Goal: Transaction & Acquisition: Purchase product/service

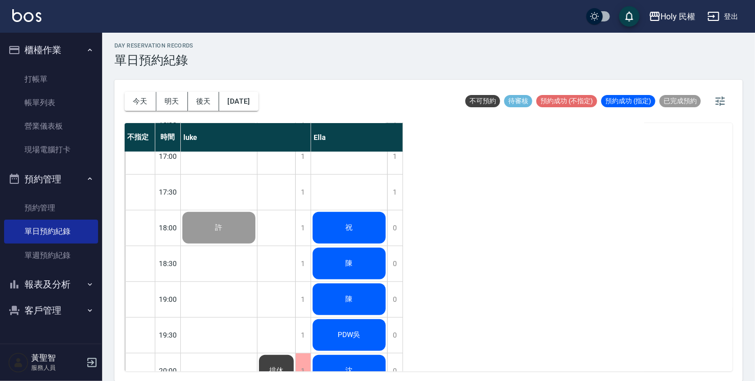
scroll to position [360, 0]
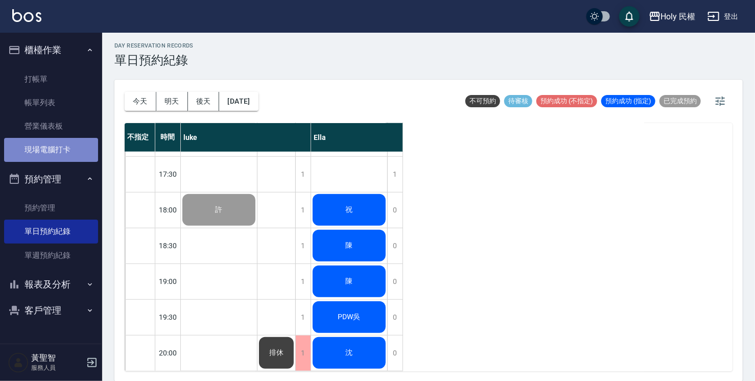
click at [50, 152] on link "現場電腦打卡" at bounding box center [51, 149] width 94 height 23
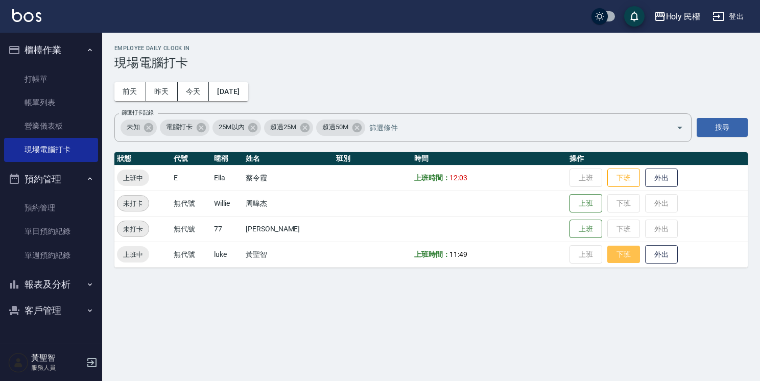
click at [615, 253] on button "下班" at bounding box center [623, 255] width 33 height 18
click at [614, 186] on button "下班" at bounding box center [623, 178] width 33 height 18
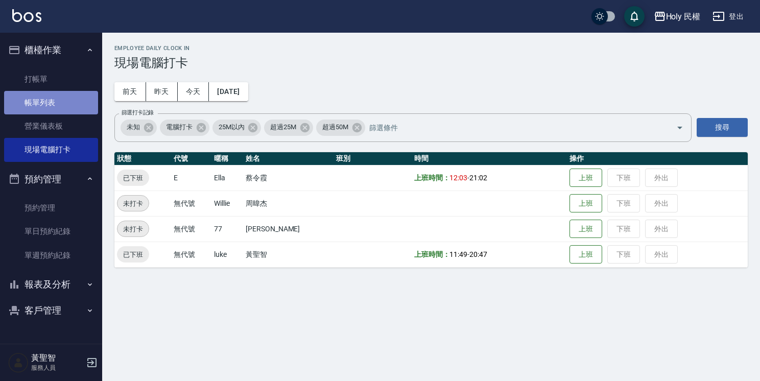
click at [33, 97] on link "帳單列表" at bounding box center [51, 102] width 94 height 23
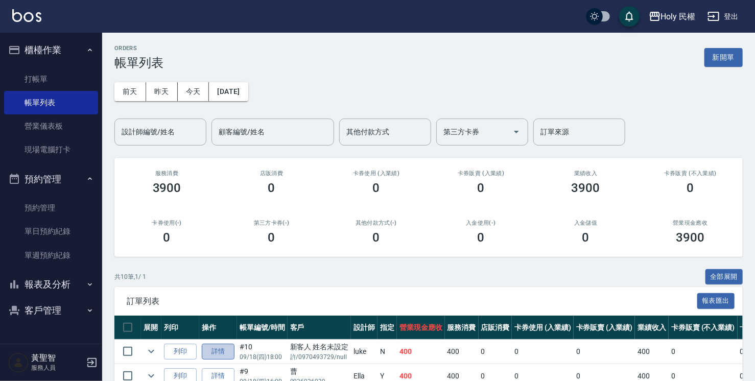
click at [230, 349] on link "詳情" at bounding box center [218, 352] width 33 height 16
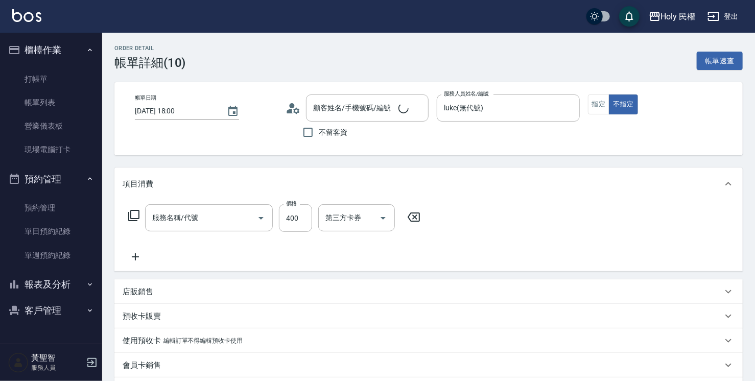
type input "[DATE] 18:00"
type input "luke(無代號)"
type input "洗剪(3)"
type input "新客人 姓名未設定/許/0970493729/null/null"
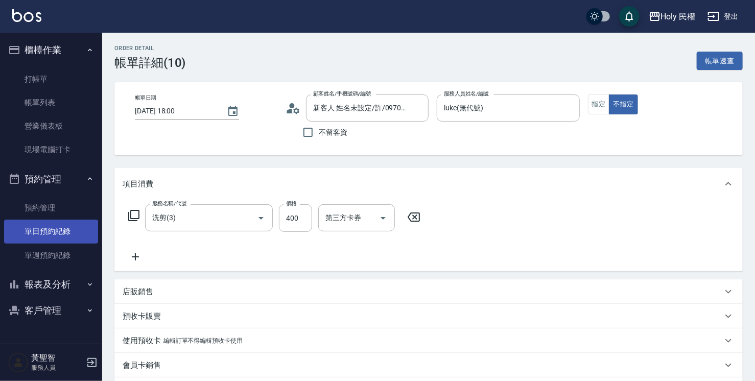
click at [75, 232] on link "單日預約紀錄" at bounding box center [51, 231] width 94 height 23
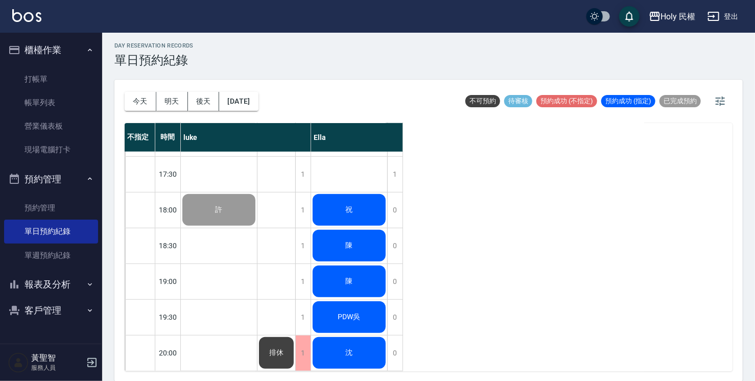
scroll to position [360, 0]
click at [38, 112] on link "帳單列表" at bounding box center [51, 102] width 94 height 23
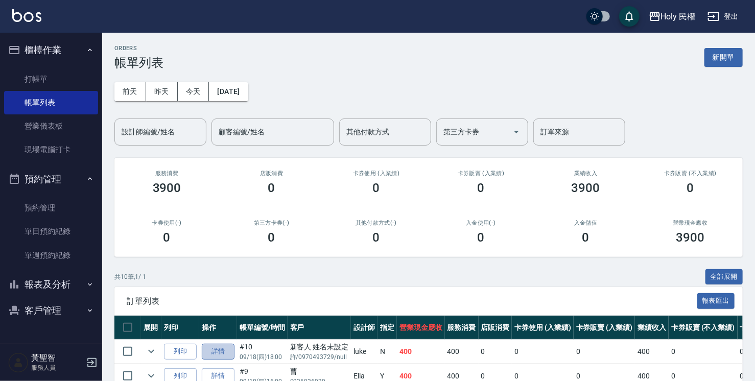
click at [223, 345] on link "詳情" at bounding box center [218, 352] width 33 height 16
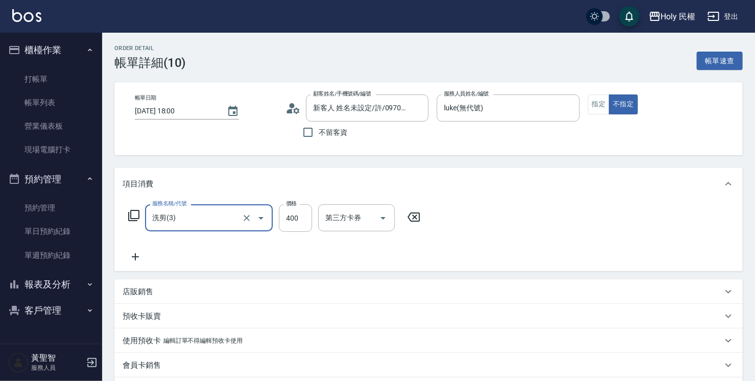
type input "新客人 姓名未設定/許/0970493729/null/null"
click at [292, 104] on circle at bounding box center [291, 105] width 5 height 5
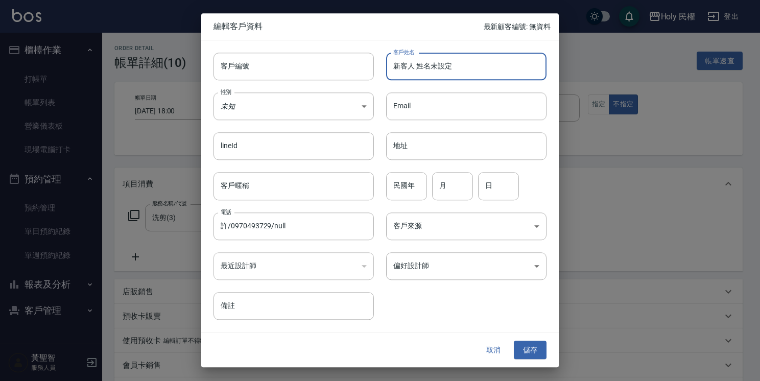
drag, startPoint x: 477, startPoint y: 66, endPoint x: 313, endPoint y: 86, distance: 165.6
click at [313, 86] on div "客戶編號 客戶編號 客戶姓名 新客人 姓名未設定 客戶姓名 性別 未知 UNKNOWN 性別 Email Email lineId lineId 地址 地址 …" at bounding box center [373, 179] width 345 height 279
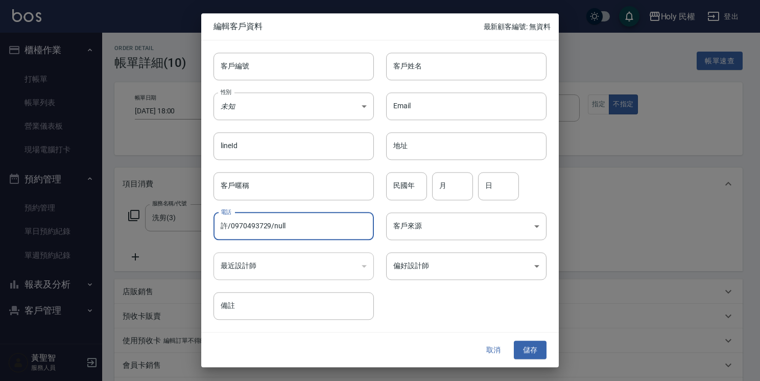
drag, startPoint x: 229, startPoint y: 225, endPoint x: 223, endPoint y: 228, distance: 6.8
click at [223, 228] on input "許/0970493729/null" at bounding box center [293, 226] width 160 height 28
click at [320, 228] on input "/0970493729/null" at bounding box center [293, 226] width 160 height 28
click at [224, 227] on input "/0970493729" at bounding box center [293, 226] width 160 height 28
type input "0970493729"
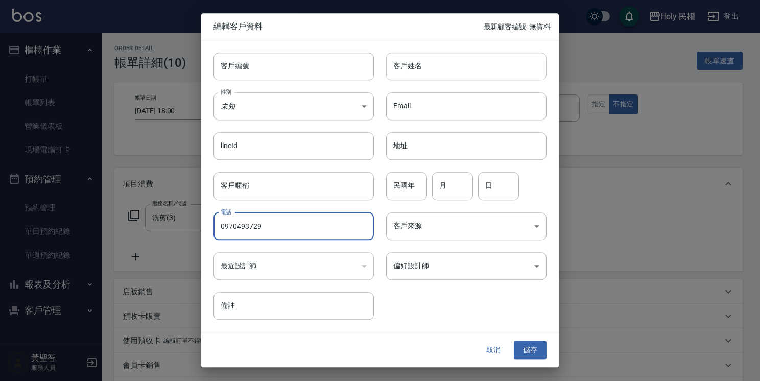
click at [407, 76] on input "客戶姓名" at bounding box center [466, 67] width 160 height 28
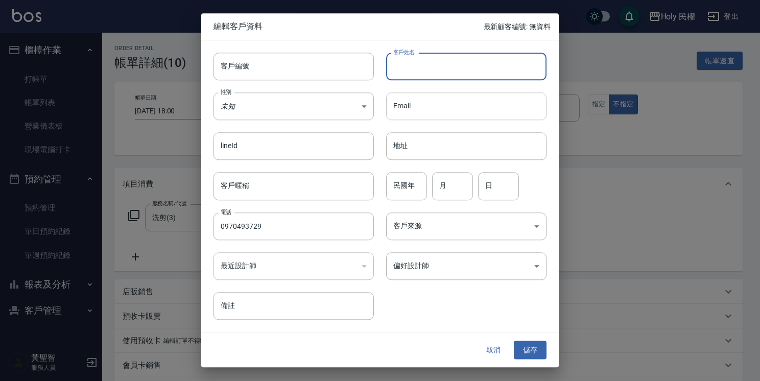
paste input "許"
type input "許"
click at [524, 352] on button "儲存" at bounding box center [530, 350] width 33 height 19
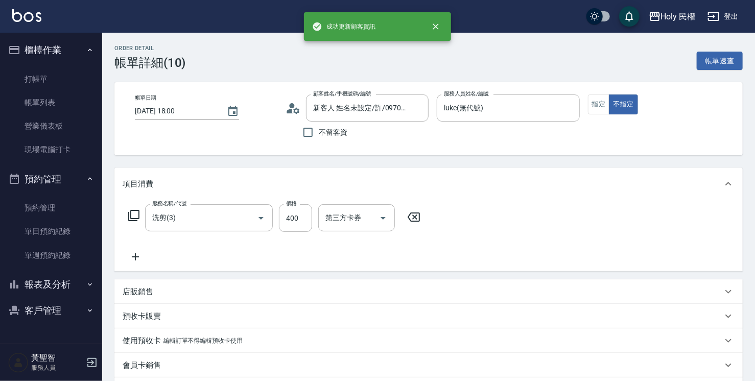
type input "許/0970493729/"
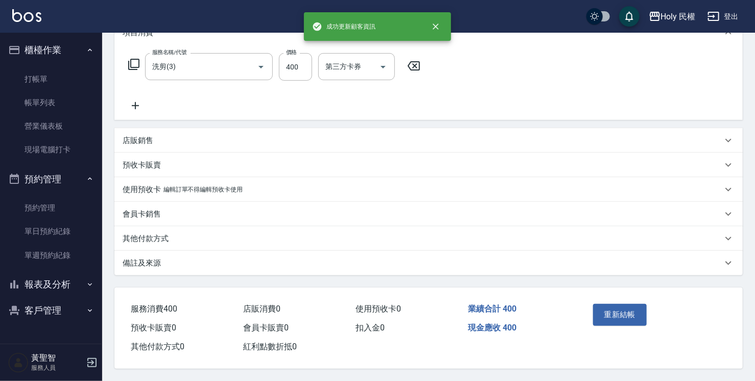
scroll to position [154, 0]
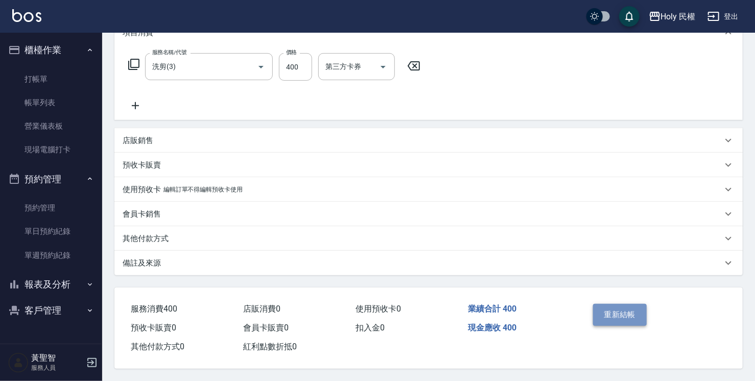
click at [627, 307] on button "重新結帳" at bounding box center [620, 314] width 54 height 21
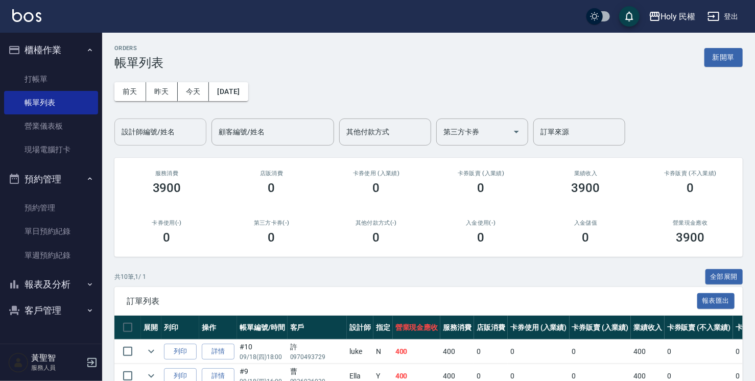
click at [193, 138] on input "設計師編號/姓名" at bounding box center [160, 132] width 83 height 18
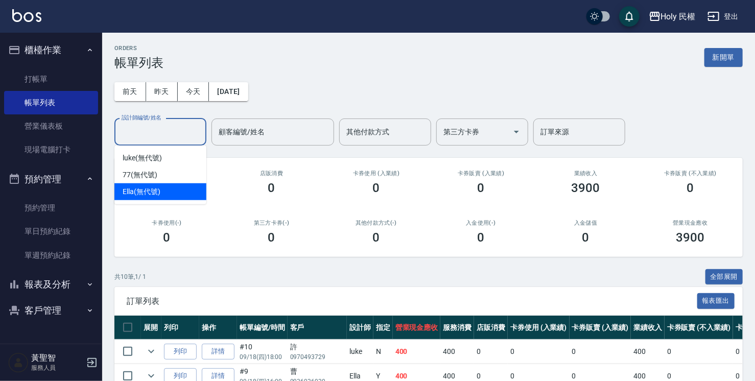
click at [197, 186] on div "Ella (無代號)" at bounding box center [160, 191] width 92 height 17
type input "Ella(無代號)"
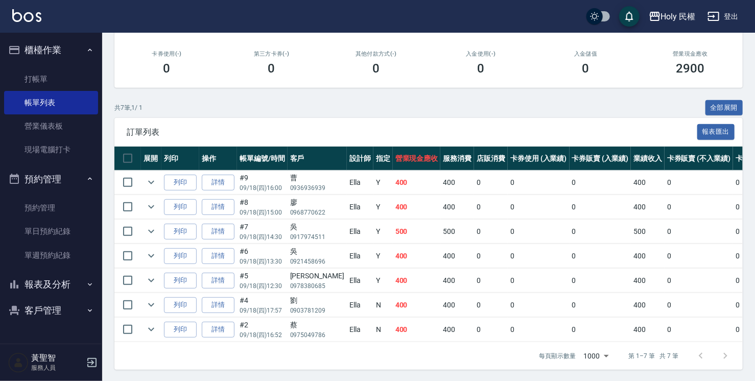
scroll to position [176, 0]
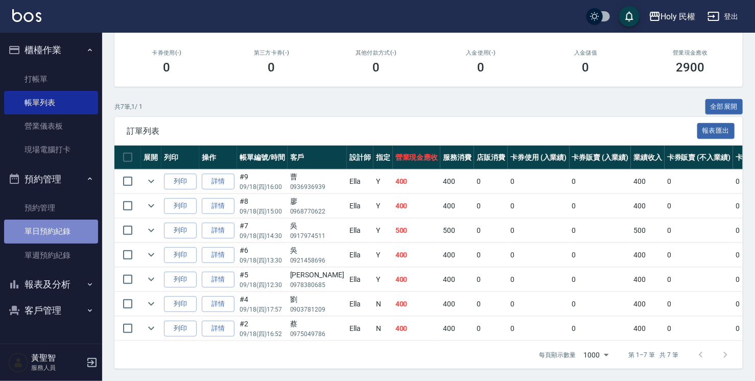
click at [61, 234] on link "單日預約紀錄" at bounding box center [51, 231] width 94 height 23
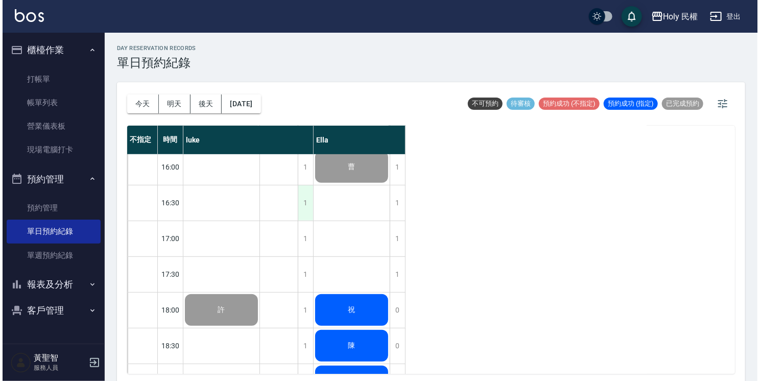
scroll to position [360, 0]
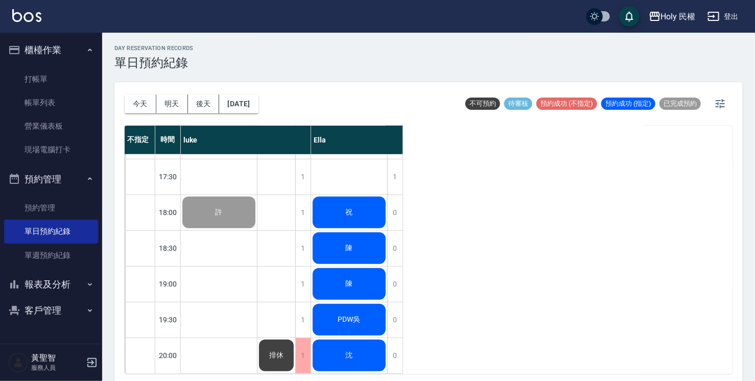
click at [324, 208] on div "祝" at bounding box center [349, 212] width 76 height 35
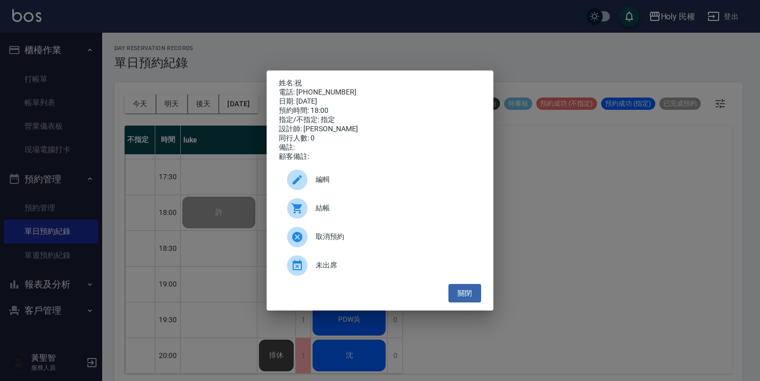
click at [328, 208] on span "結帳" at bounding box center [394, 208] width 157 height 11
click at [468, 300] on button "關閉" at bounding box center [464, 293] width 33 height 19
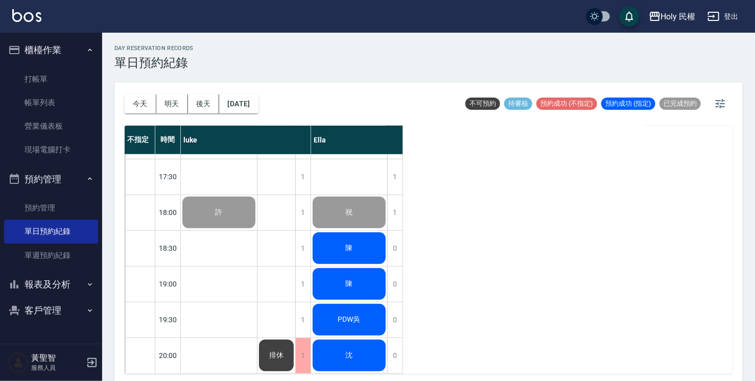
click at [340, 256] on div "陳" at bounding box center [349, 248] width 76 height 35
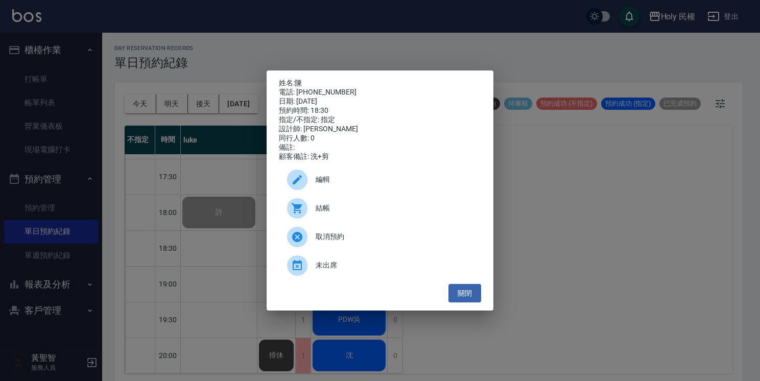
click at [346, 213] on span "結帳" at bounding box center [394, 208] width 157 height 11
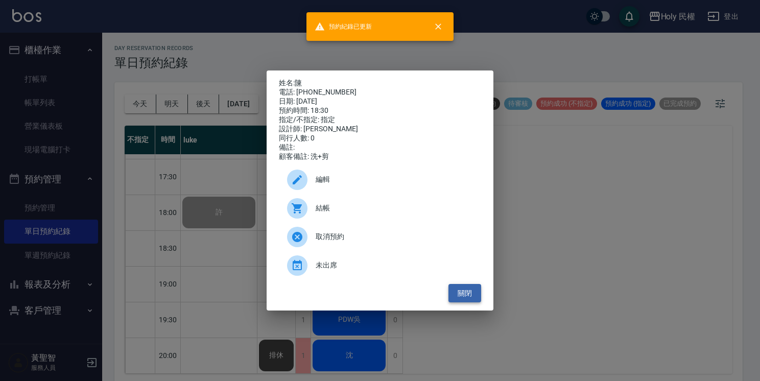
click at [469, 292] on button "關閉" at bounding box center [464, 293] width 33 height 19
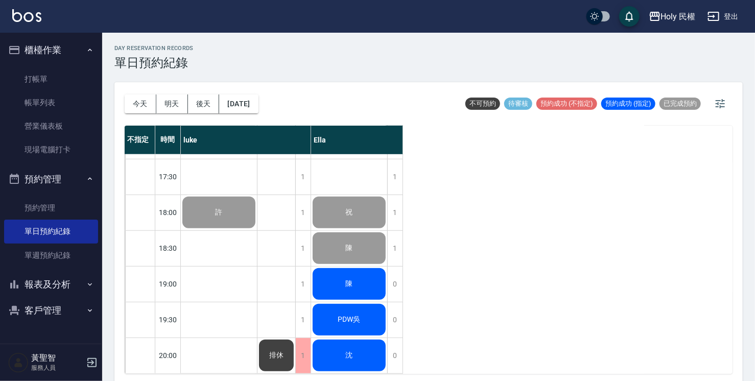
click at [351, 285] on div "陳" at bounding box center [349, 283] width 76 height 35
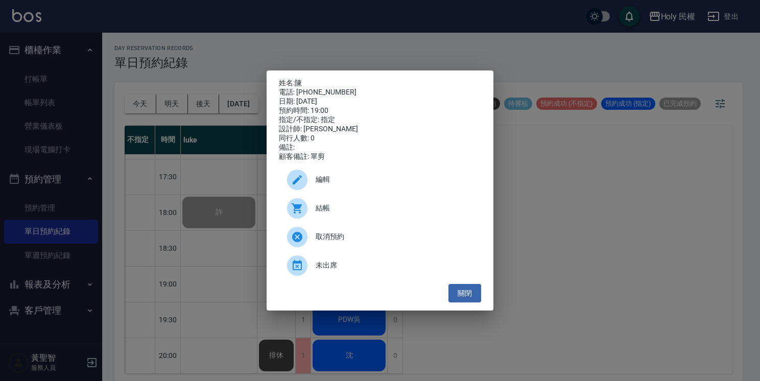
click at [319, 219] on div "結帳" at bounding box center [380, 208] width 202 height 29
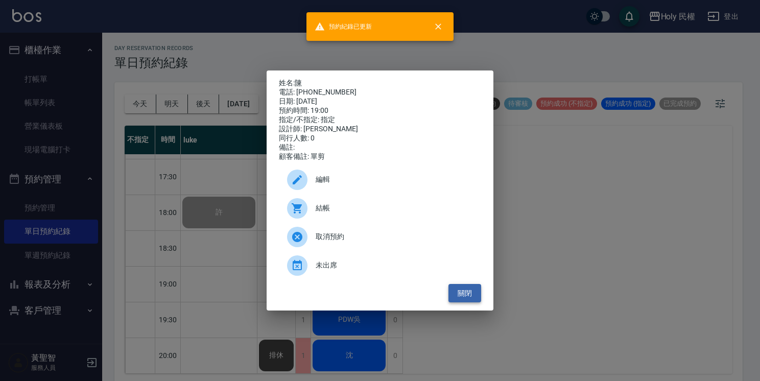
click at [474, 297] on button "關閉" at bounding box center [464, 293] width 33 height 19
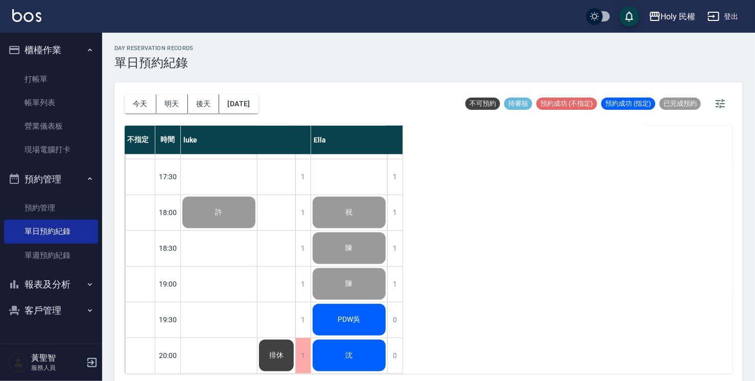
click at [369, 309] on div "PDW吳" at bounding box center [349, 319] width 76 height 35
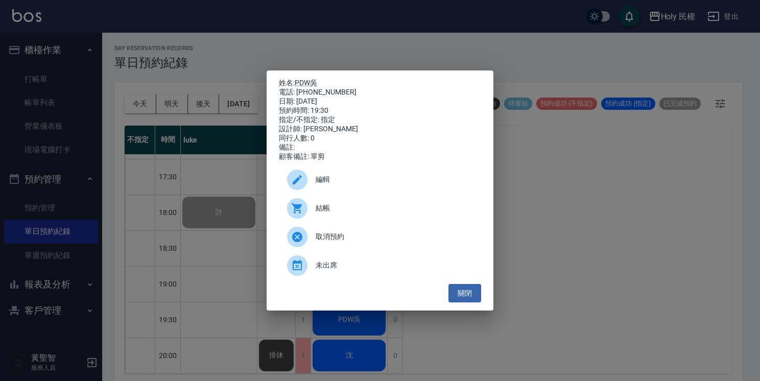
click at [341, 209] on span "結帳" at bounding box center [394, 208] width 157 height 11
click at [457, 303] on button "關閉" at bounding box center [464, 293] width 33 height 19
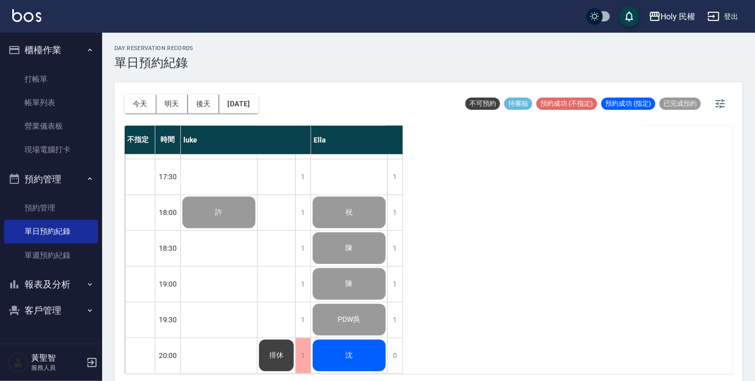
click at [353, 352] on span "沈" at bounding box center [349, 355] width 11 height 9
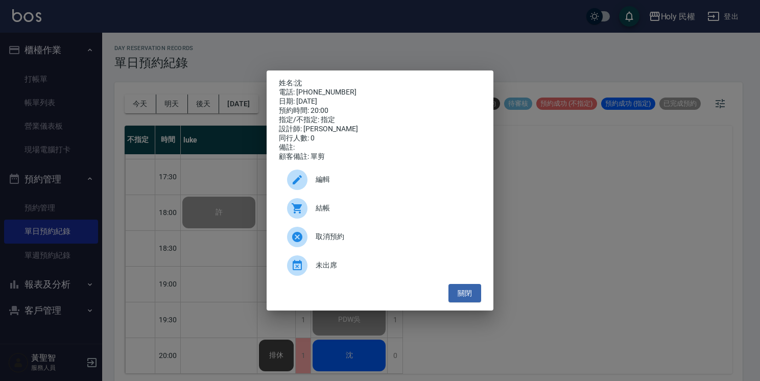
click at [317, 218] on div "結帳" at bounding box center [380, 208] width 202 height 29
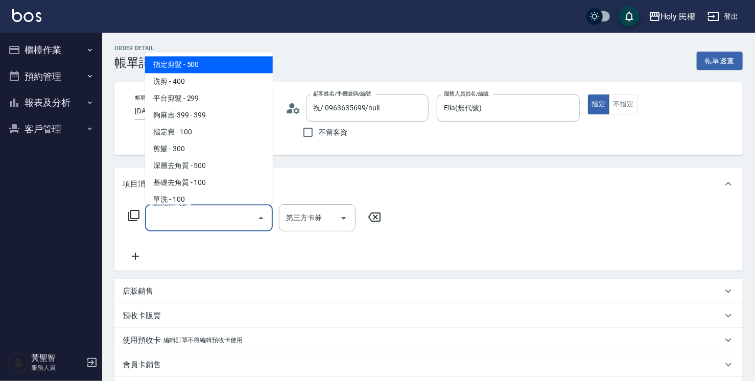
click at [206, 66] on span "指定剪髮 - 500" at bounding box center [209, 64] width 128 height 17
type input "指定剪髮(1)"
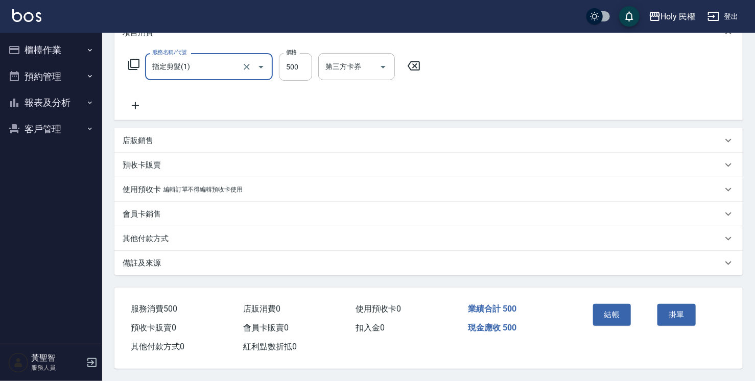
scroll to position [154, 0]
click at [540, 268] on div "備註及來源" at bounding box center [428, 263] width 628 height 25
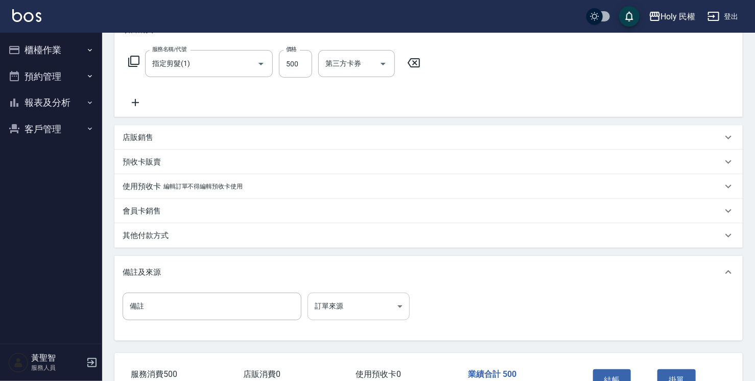
click at [391, 311] on body "Holy 民權 登出 櫃檯作業 打帳單 帳單列表 營業儀表板 現場電腦打卡 預約管理 預約管理 單日預約紀錄 單週預約紀錄 報表及分析 報表目錄 店家日報表 …" at bounding box center [377, 146] width 755 height 600
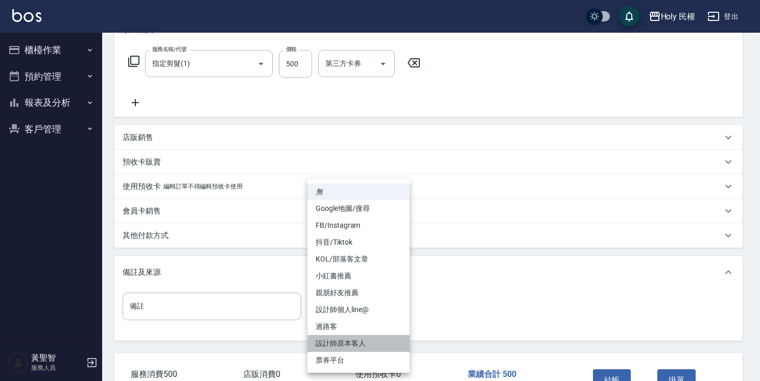
click at [390, 337] on li "設計師原本客人" at bounding box center [358, 343] width 102 height 17
type input "設計師原本客人"
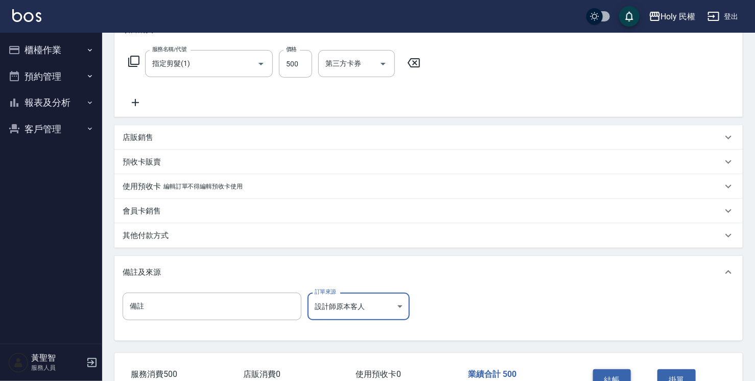
click at [605, 372] on button "結帳" at bounding box center [612, 379] width 38 height 21
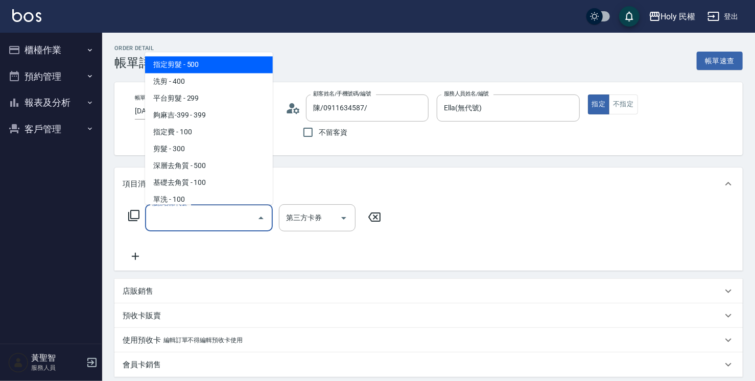
click at [235, 60] on span "指定剪髮 - 500" at bounding box center [209, 64] width 128 height 17
type input "指定剪髮(1)"
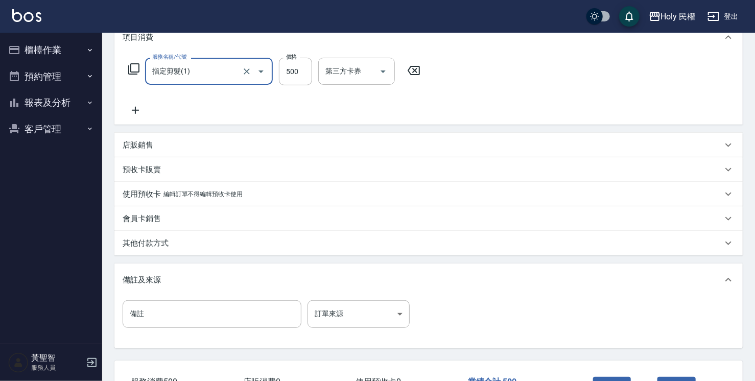
scroll to position [204, 0]
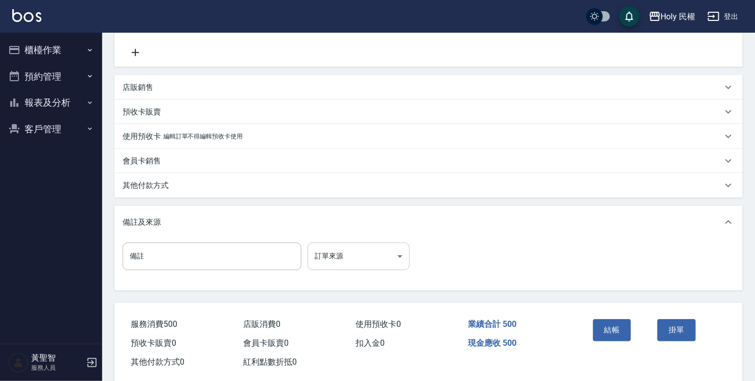
click at [366, 260] on body "Holy 民權 登出 櫃檯作業 打帳單 帳單列表 營業儀表板 現場電腦打卡 預約管理 預約管理 單日預約紀錄 單週預約紀錄 報表及分析 報表目錄 店家日報表 …" at bounding box center [377, 96] width 755 height 600
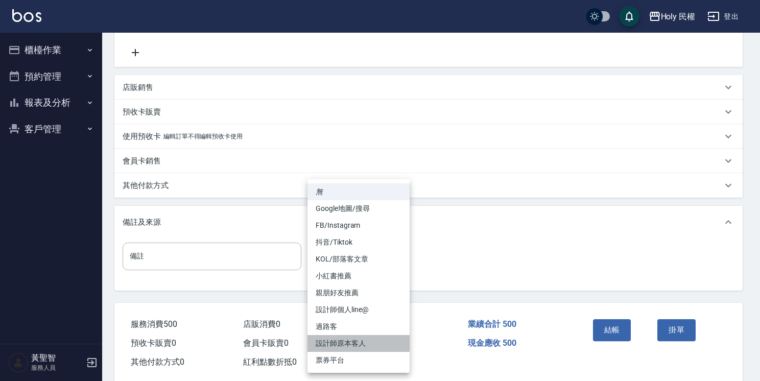
click at [386, 350] on li "設計師原本客人" at bounding box center [358, 343] width 102 height 17
type input "設計師原本客人"
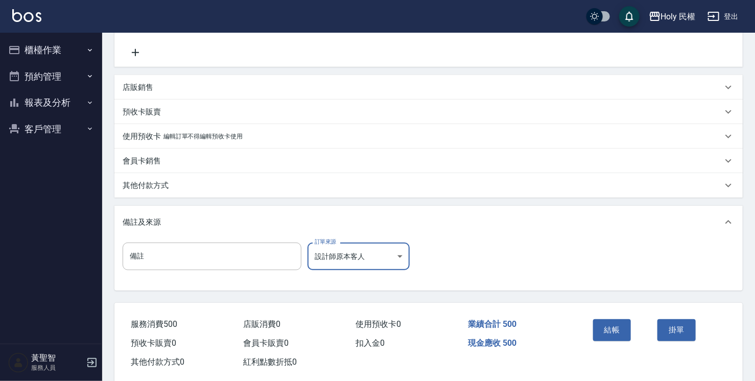
click at [633, 335] on div "結帳" at bounding box center [621, 337] width 65 height 44
click at [620, 335] on button "結帳" at bounding box center [612, 329] width 38 height 21
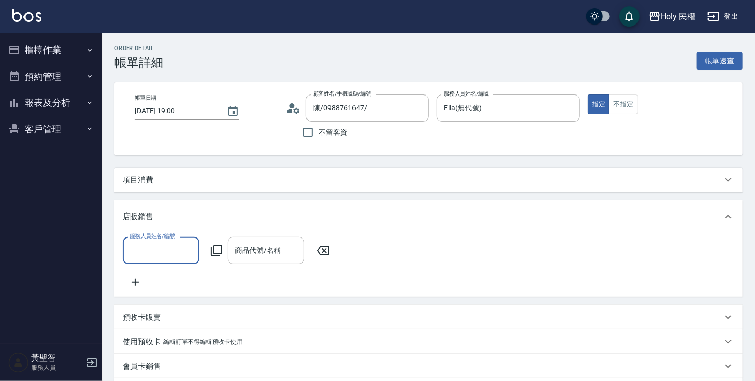
click at [186, 256] on input "服務人員姓名/編號" at bounding box center [160, 250] width 67 height 18
click at [187, 189] on div "項目消費" at bounding box center [428, 179] width 628 height 25
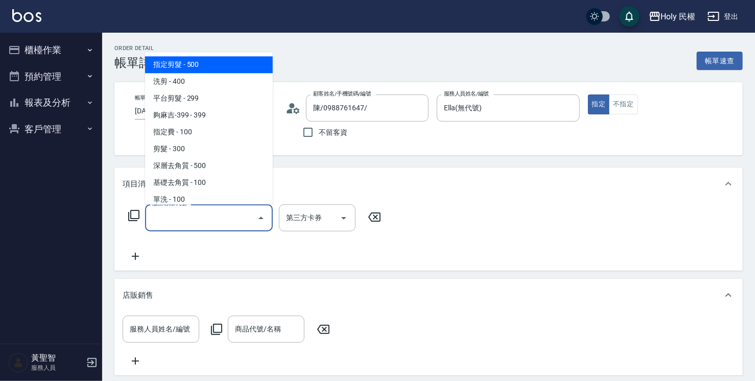
click at [178, 221] on input "服務名稱/代號" at bounding box center [201, 218] width 103 height 18
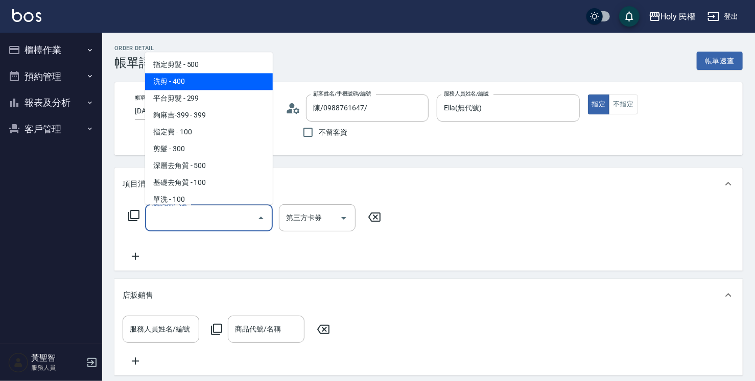
click at [210, 83] on span "洗剪 - 400" at bounding box center [209, 81] width 128 height 17
type input "洗剪(3)"
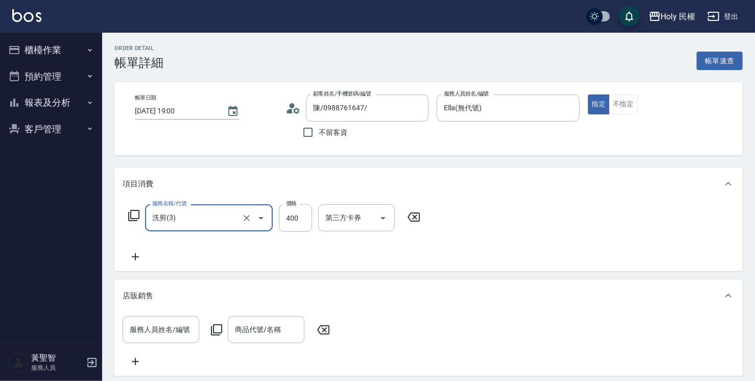
scroll to position [51, 0]
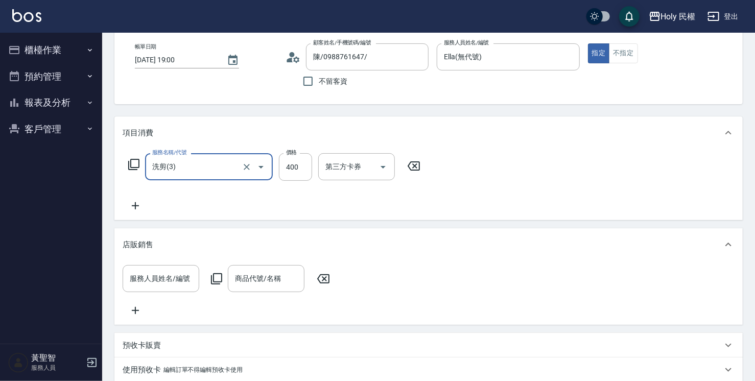
click at [319, 281] on icon at bounding box center [323, 279] width 26 height 12
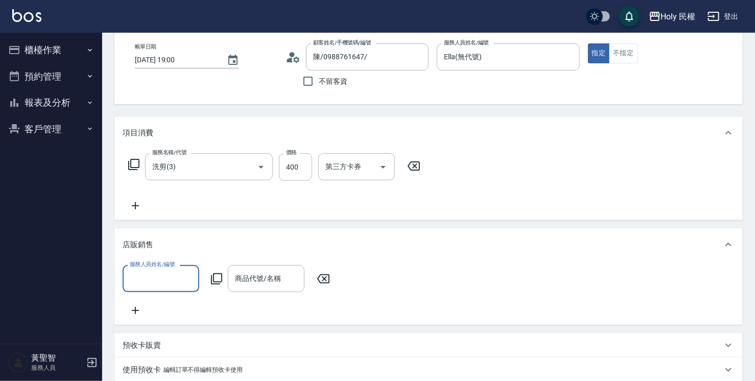
click at [728, 235] on div "店販銷售" at bounding box center [428, 244] width 628 height 33
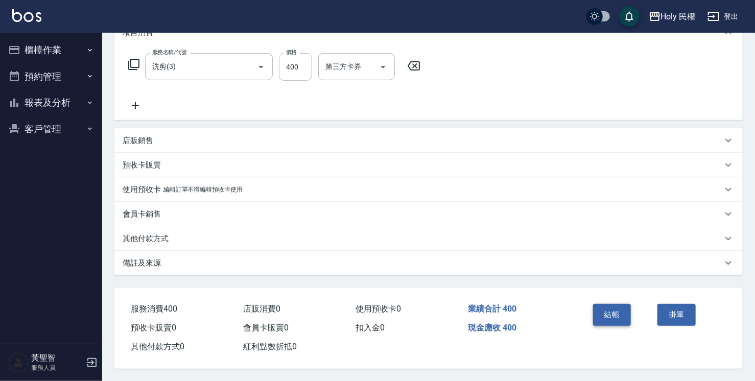
scroll to position [154, 0]
drag, startPoint x: 575, startPoint y: 264, endPoint x: 561, endPoint y: 269, distance: 15.5
click at [575, 263] on div "備註及來源" at bounding box center [422, 263] width 599 height 11
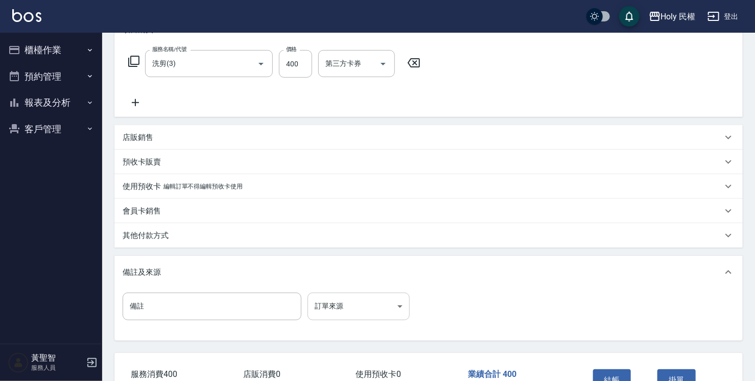
click at [325, 315] on body "Holy 民權 登出 櫃檯作業 打帳單 帳單列表 營業儀表板 現場電腦打卡 預約管理 預約管理 單日預約紀錄 單週預約紀錄 報表及分析 報表目錄 店家日報表 …" at bounding box center [377, 146] width 755 height 600
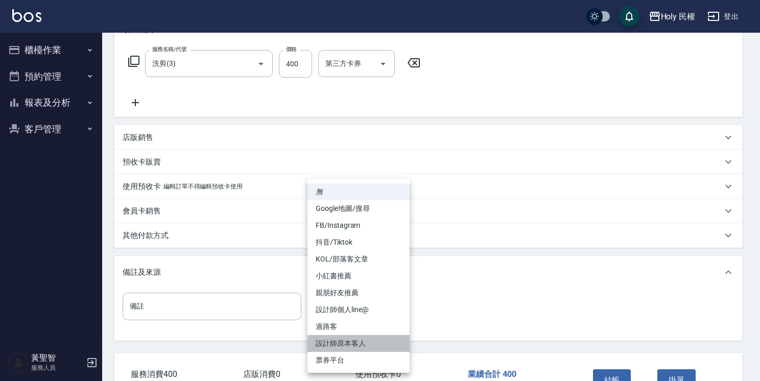
click at [340, 342] on li "設計師原本客人" at bounding box center [358, 343] width 102 height 17
type input "設計師原本客人"
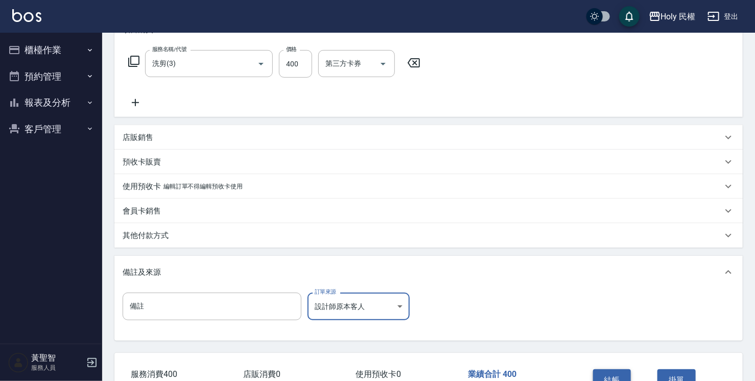
click at [611, 380] on button "結帳" at bounding box center [612, 379] width 38 height 21
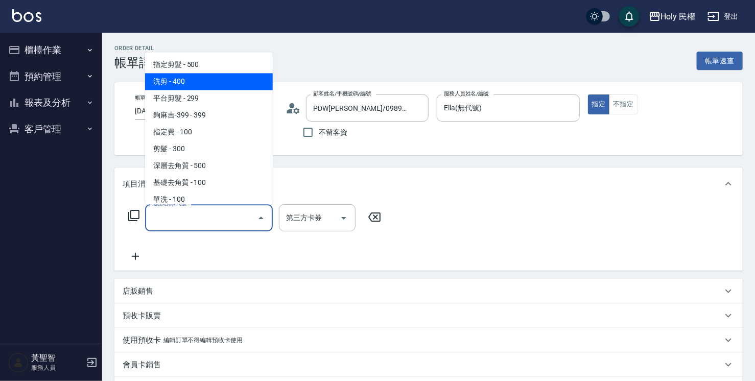
click at [235, 89] on span "洗剪 - 400" at bounding box center [209, 81] width 128 height 17
type input "洗剪(3)"
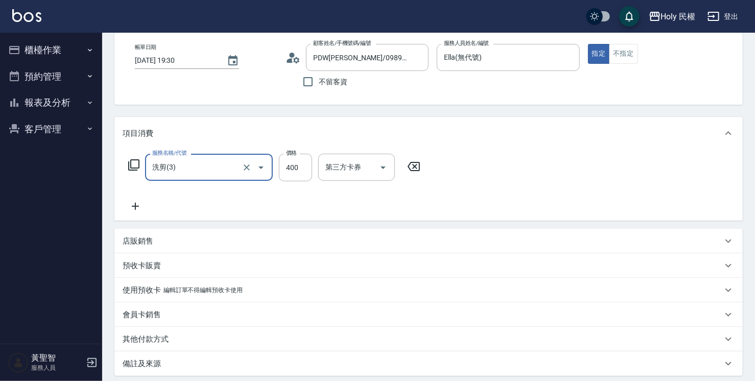
scroll to position [102, 0]
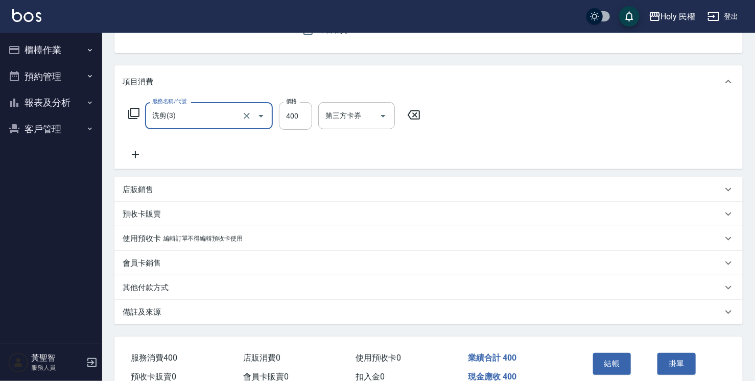
click at [421, 312] on div "備註及來源" at bounding box center [422, 312] width 599 height 11
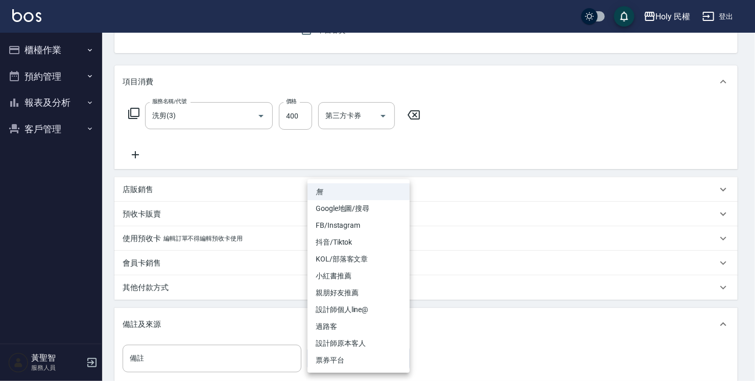
click at [374, 352] on body "Holy 民權 登出 櫃檯作業 打帳單 帳單列表 營業儀表板 現場電腦打卡 預約管理 預約管理 單日預約紀錄 單週預約紀錄 報表及分析 報表目錄 店家日報表 …" at bounding box center [377, 198] width 755 height 600
click at [382, 347] on li "設計師原本客人" at bounding box center [358, 343] width 102 height 17
type input "設計師原本客人"
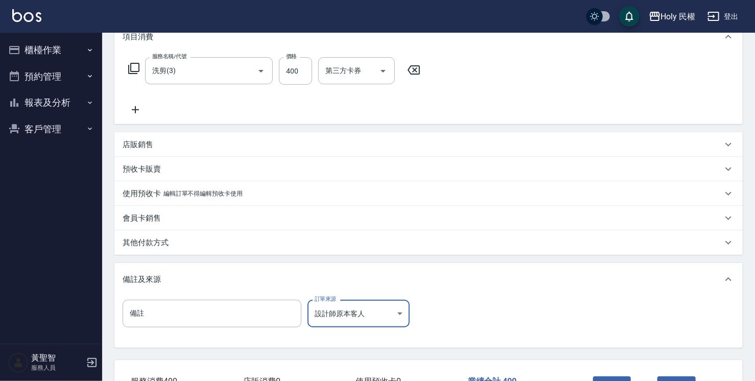
scroll to position [204, 0]
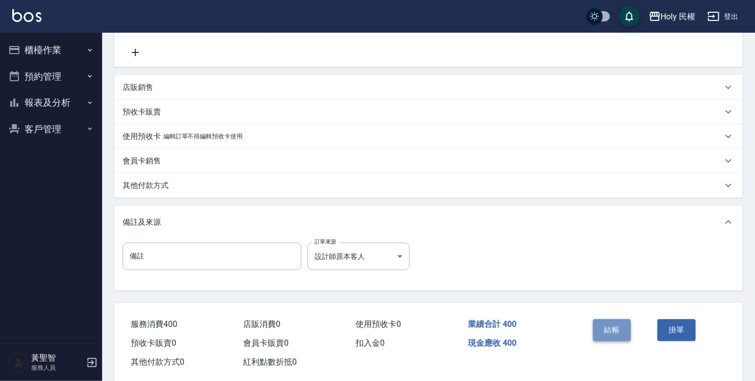
click at [615, 322] on button "結帳" at bounding box center [612, 329] width 38 height 21
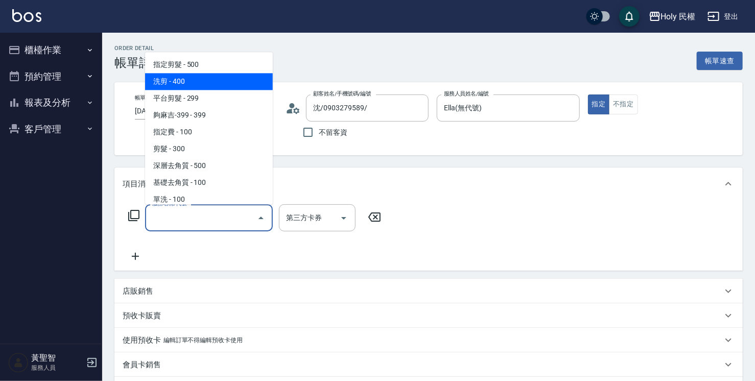
click at [223, 80] on span "洗剪 - 400" at bounding box center [209, 81] width 128 height 17
type input "洗剪(3)"
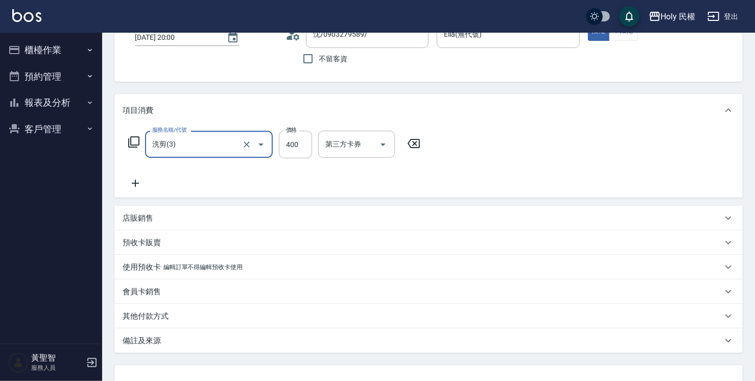
scroll to position [153, 0]
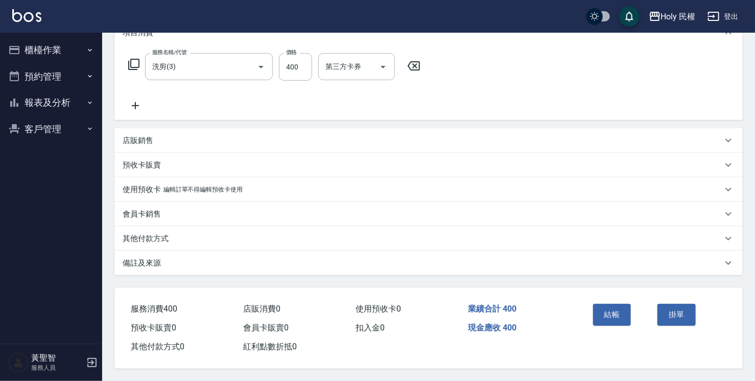
click at [448, 267] on div "備註及來源" at bounding box center [428, 263] width 628 height 25
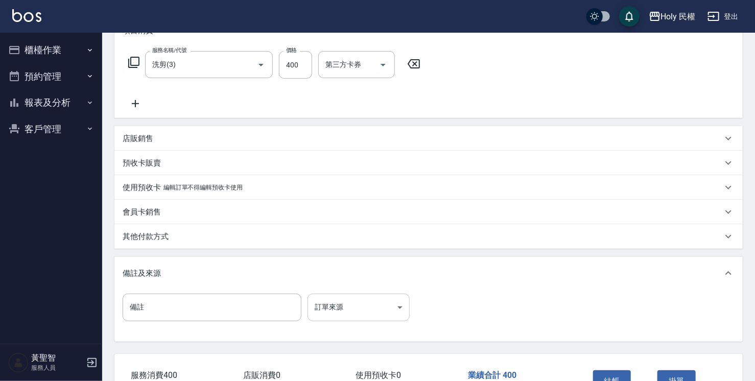
click at [385, 305] on body "Holy 民權 登出 櫃檯作業 打帳單 帳單列表 營業儀表板 現場電腦打卡 預約管理 預約管理 單日預約紀錄 單週預約紀錄 報表及分析 報表目錄 店家日報表 …" at bounding box center [377, 147] width 755 height 600
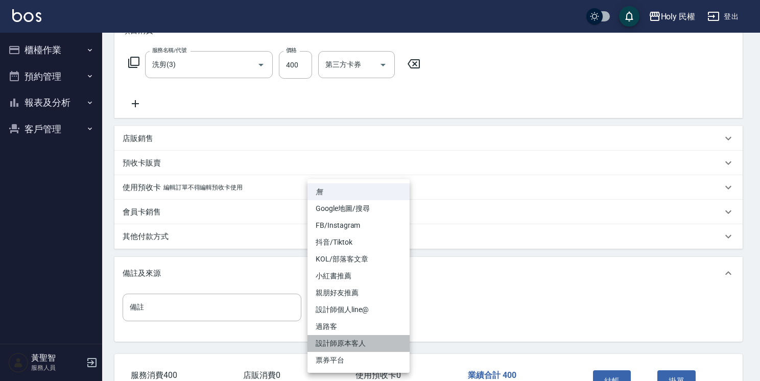
click at [377, 345] on li "設計師原本客人" at bounding box center [358, 343] width 102 height 17
type input "設計師原本客人"
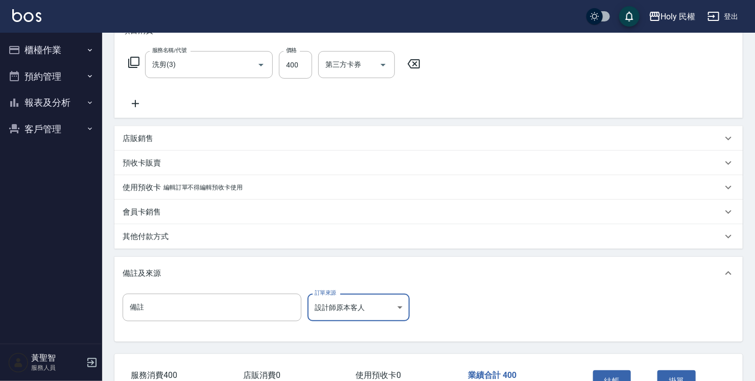
click at [609, 372] on button "結帳" at bounding box center [612, 380] width 38 height 21
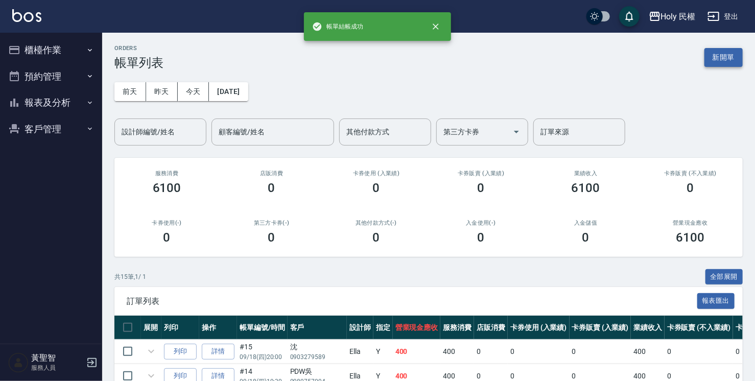
click at [727, 54] on button "新開單" at bounding box center [723, 57] width 38 height 19
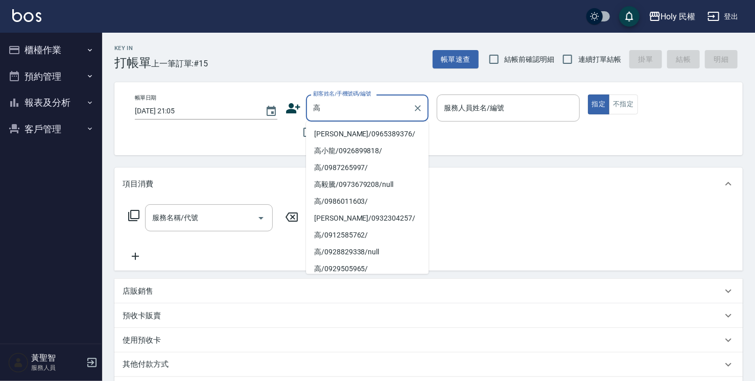
click at [389, 130] on li "[PERSON_NAME]/0965389376/" at bounding box center [367, 134] width 123 height 17
type input "[PERSON_NAME]/0965389376/"
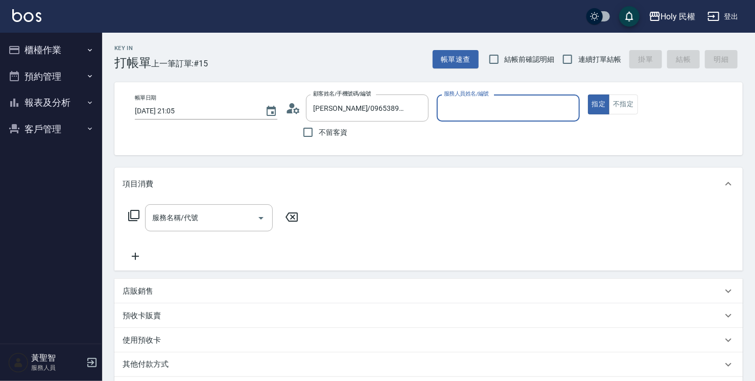
type input "Ella(無代號)"
click at [229, 211] on input "服務名稱/代號" at bounding box center [201, 218] width 103 height 18
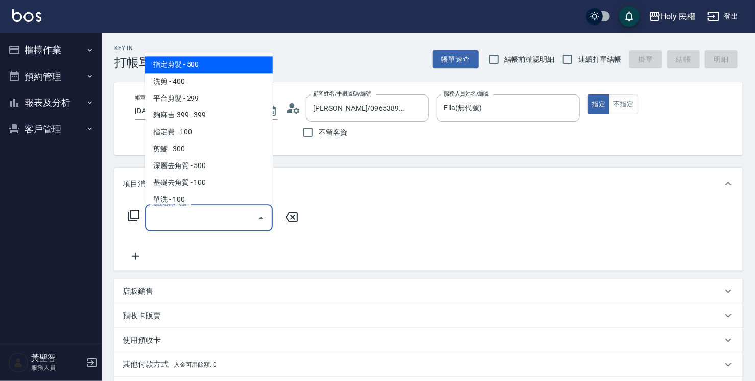
click at [229, 211] on input "服務名稱/代號" at bounding box center [201, 218] width 103 height 18
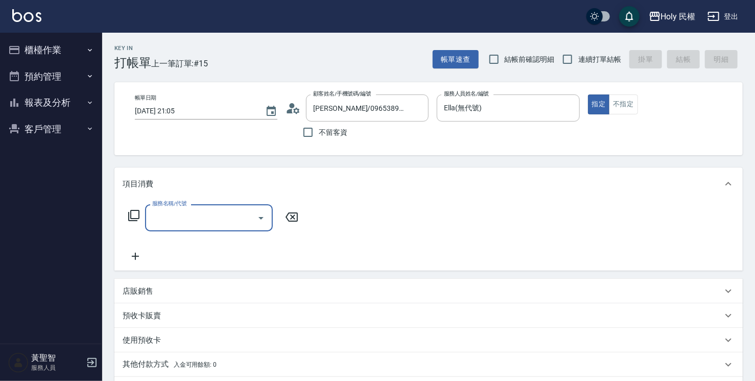
click at [170, 293] on div "店販銷售" at bounding box center [422, 291] width 599 height 11
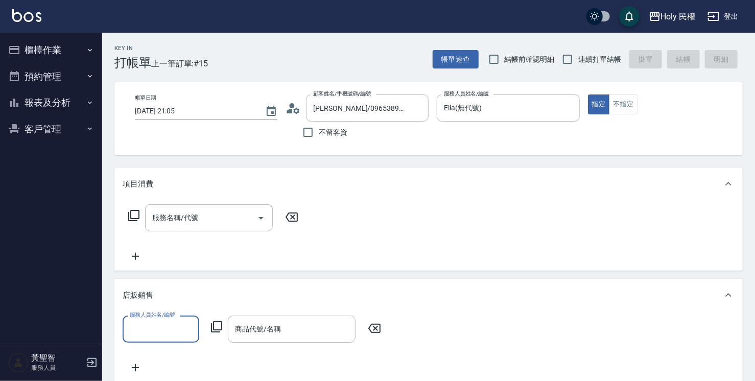
scroll to position [102, 0]
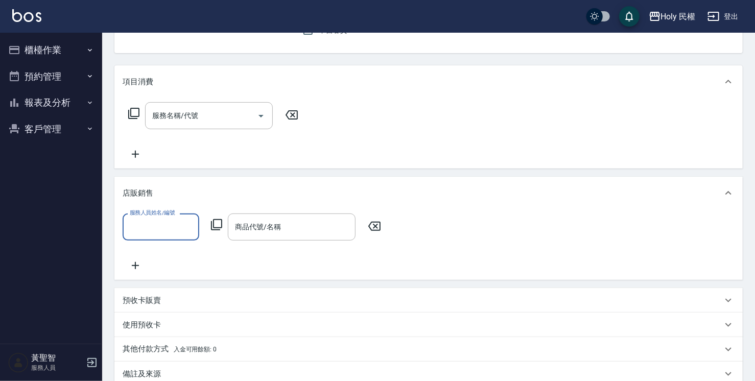
click at [178, 223] on input "服務人員姓名/編號" at bounding box center [160, 227] width 67 height 18
click at [166, 274] on span "Ella (無代號)" at bounding box center [150, 269] width 38 height 11
type input "Ella(無代號)"
click at [304, 225] on input "商品代號/名稱" at bounding box center [291, 227] width 118 height 18
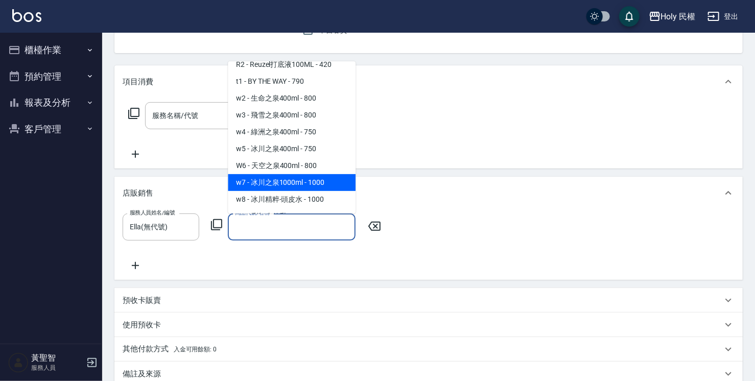
scroll to position [253, 0]
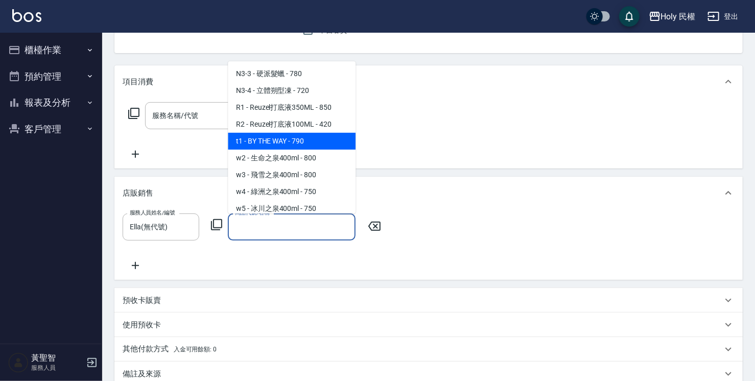
click at [311, 150] on span "t1 - BY THE WAY - 790" at bounding box center [292, 141] width 128 height 17
type input "BY THE WAY"
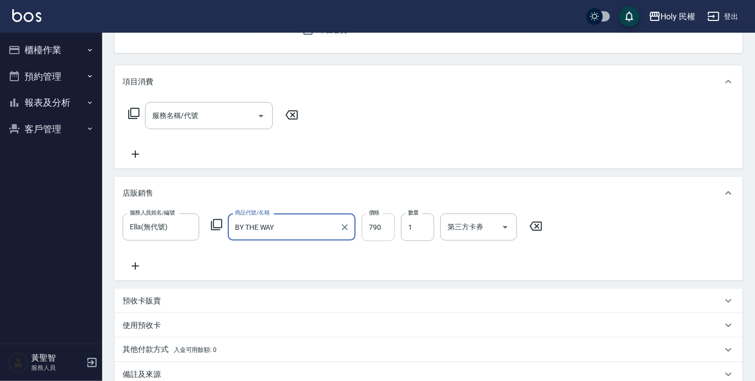
click at [383, 226] on input "790" at bounding box center [377, 227] width 33 height 28
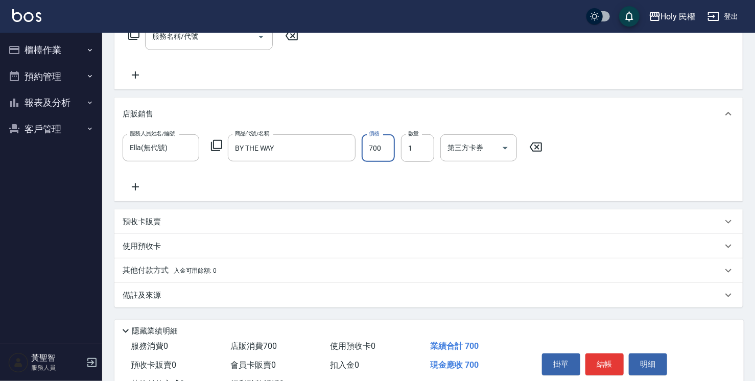
scroll to position [222, 0]
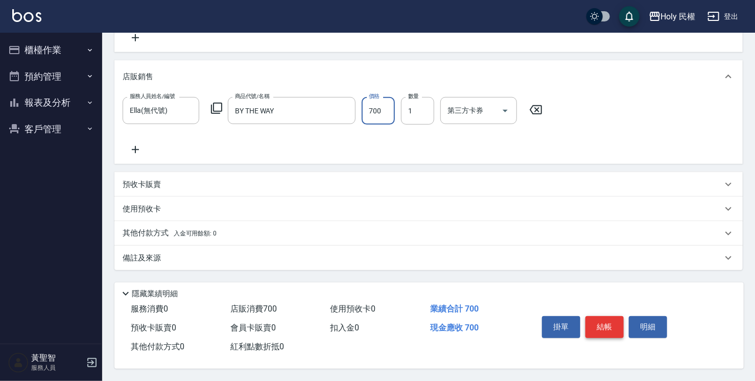
type input "700"
click at [605, 320] on button "結帳" at bounding box center [604, 326] width 38 height 21
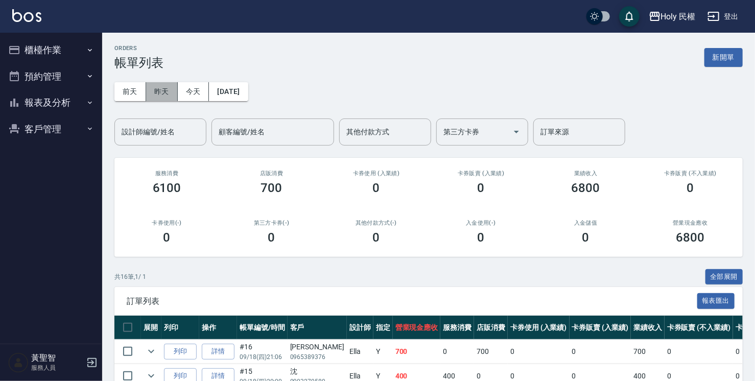
click at [163, 91] on button "昨天" at bounding box center [162, 91] width 32 height 19
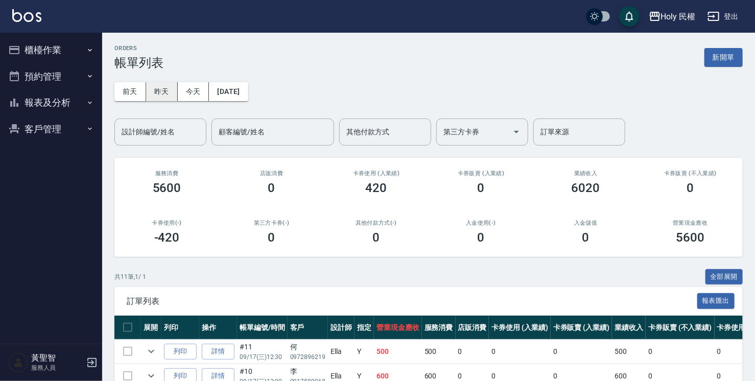
click at [176, 87] on button "昨天" at bounding box center [162, 91] width 32 height 19
click at [188, 88] on button "今天" at bounding box center [194, 91] width 32 height 19
